Goal: Task Accomplishment & Management: Use online tool/utility

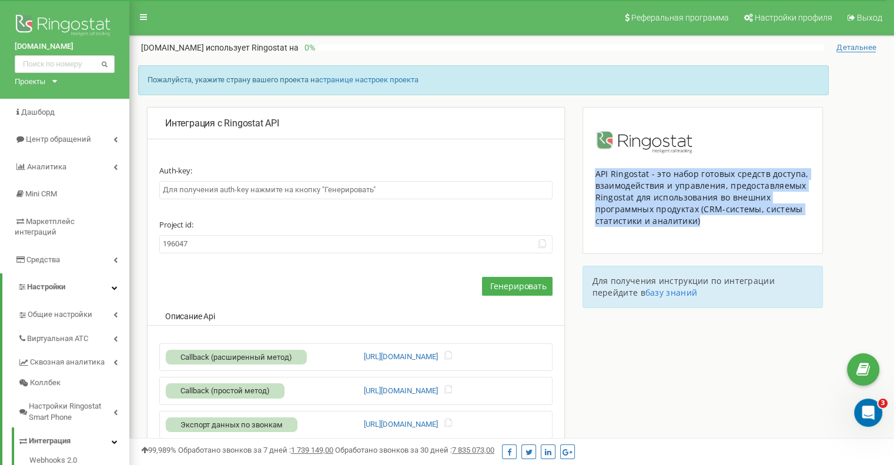
drag, startPoint x: 697, startPoint y: 219, endPoint x: 596, endPoint y: 172, distance: 111.0
click at [596, 172] on div "API Ringostat - это набор готовых средств доступа, взаимодействия и управления,…" at bounding box center [703, 197] width 216 height 59
click at [712, 231] on div "API Ringostat - это набор готовых средств доступа, взаимодействия и управления,…" at bounding box center [703, 180] width 240 height 147
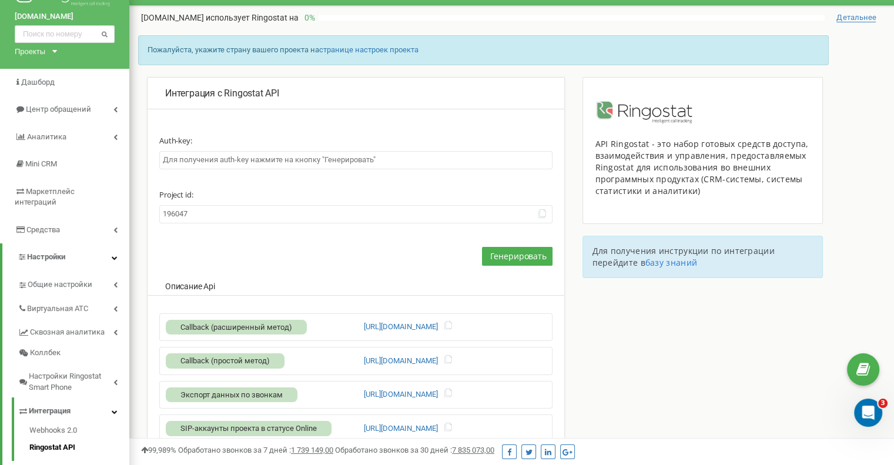
scroll to position [240, 0]
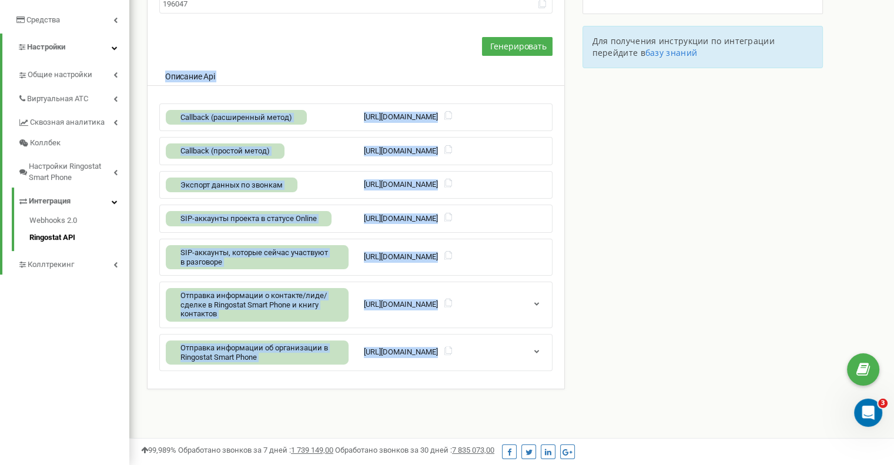
drag, startPoint x: 167, startPoint y: 72, endPoint x: 544, endPoint y: 352, distance: 469.9
click at [544, 352] on div "Auth-key: Project id: 196047 Генерировать Описание Api Callback (расширенный ме…" at bounding box center [355, 144] width 393 height 454
click at [535, 347] on icon "button" at bounding box center [537, 351] width 9 height 8
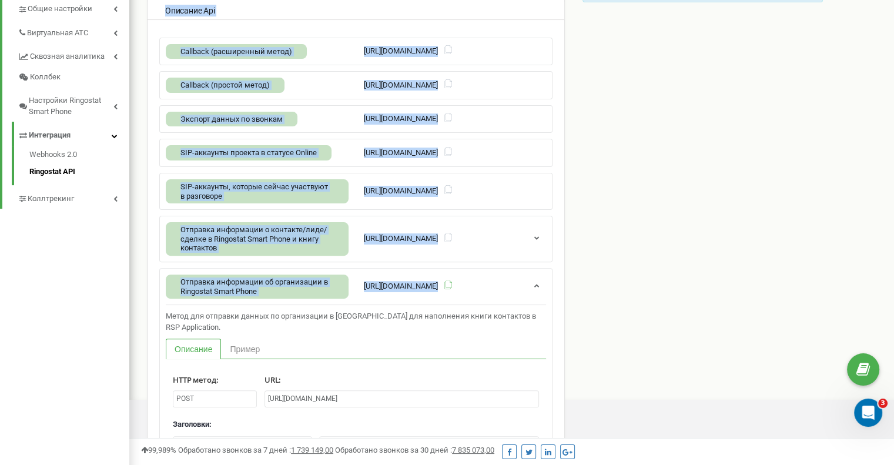
scroll to position [308, 0]
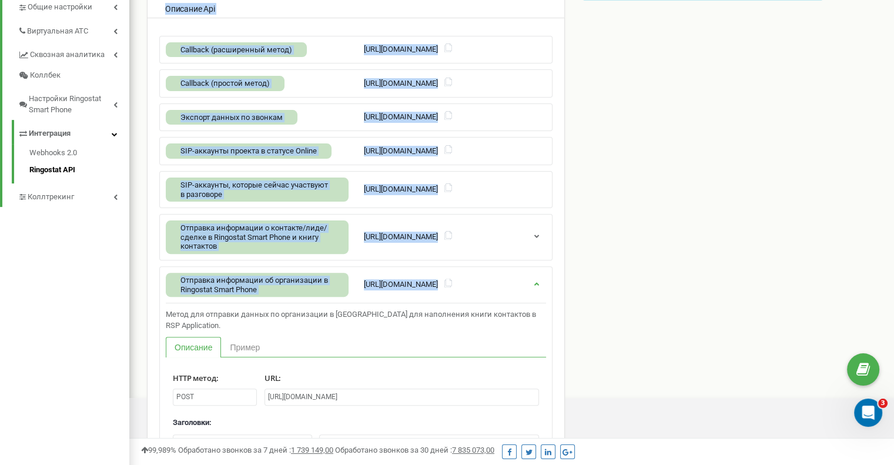
click at [537, 280] on icon "button" at bounding box center [537, 283] width 9 height 8
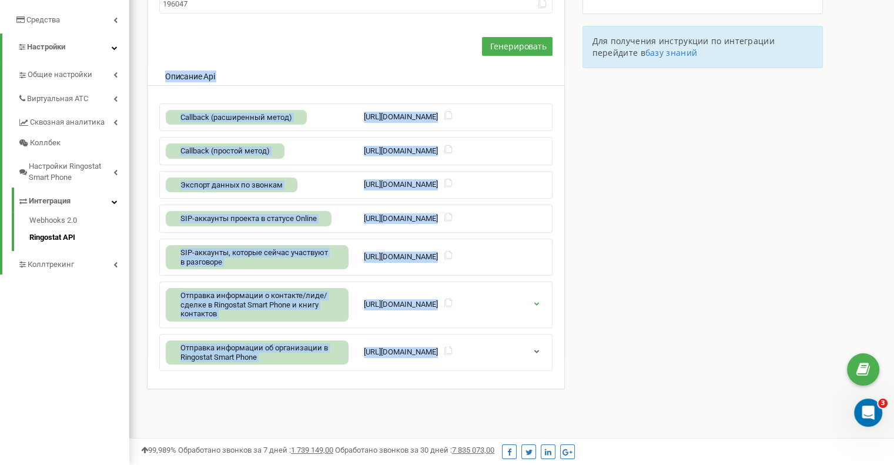
click at [538, 303] on icon "button" at bounding box center [537, 303] width 9 height 8
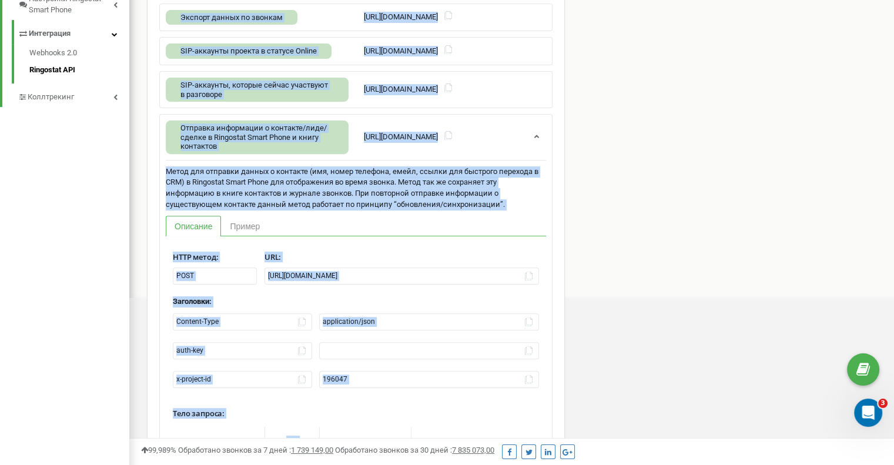
scroll to position [409, 0]
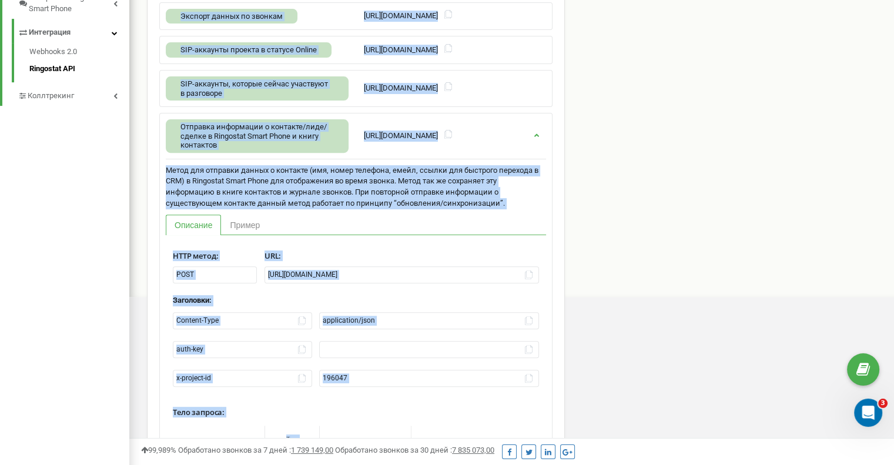
click at [538, 133] on icon "button" at bounding box center [537, 135] width 9 height 8
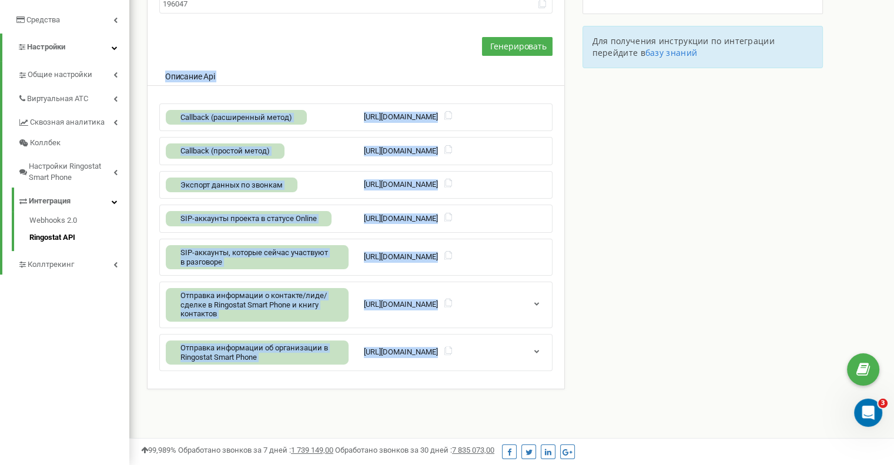
copy div "Описание Api Callback (расширенный метод) [URL][DOMAIN_NAME] Callback (простой …"
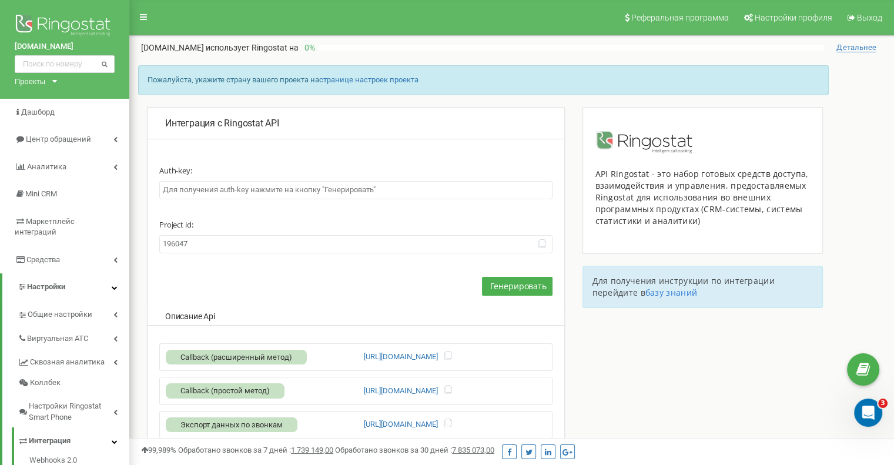
click at [333, 235] on input "196047" at bounding box center [355, 244] width 393 height 18
click at [514, 281] on span "Генерировать" at bounding box center [518, 285] width 56 height 11
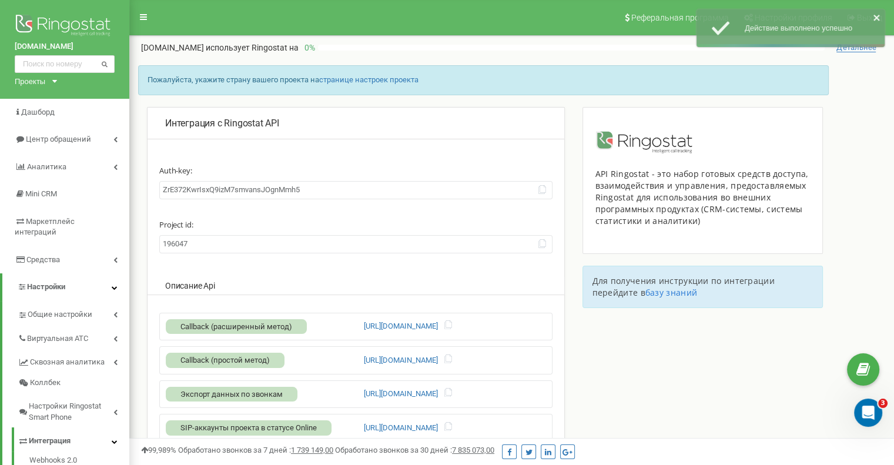
click at [547, 191] on input "ZrE372KwrIsxQ9izM7smvansJOgnMmh5" at bounding box center [355, 190] width 393 height 18
click at [542, 188] on icon at bounding box center [542, 189] width 9 height 9
